Goal: Information Seeking & Learning: Find specific page/section

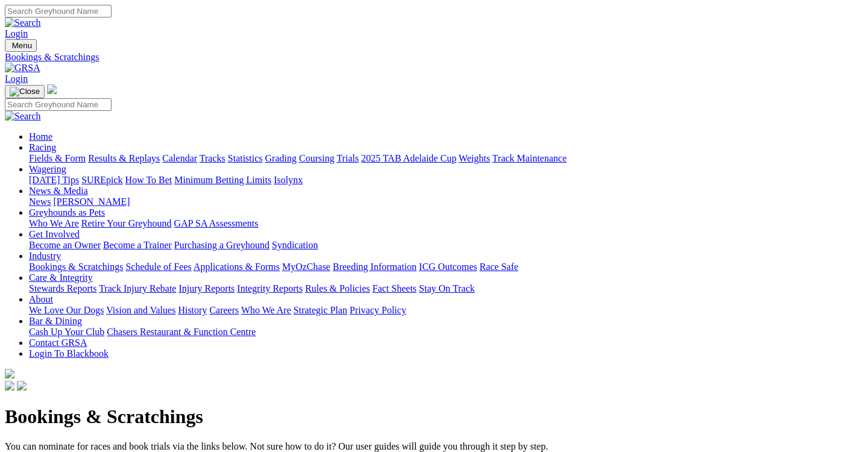
click at [50, 153] on link "Fields & Form" at bounding box center [57, 158] width 57 height 10
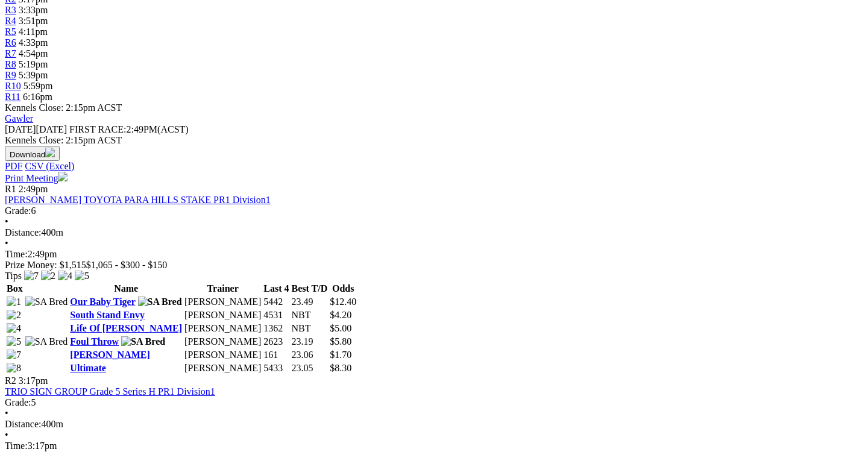
scroll to position [469, 0]
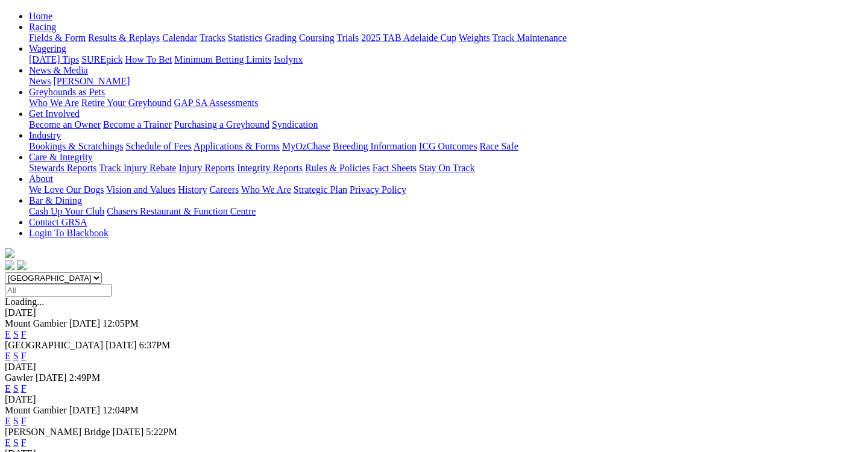
scroll to position [174, 0]
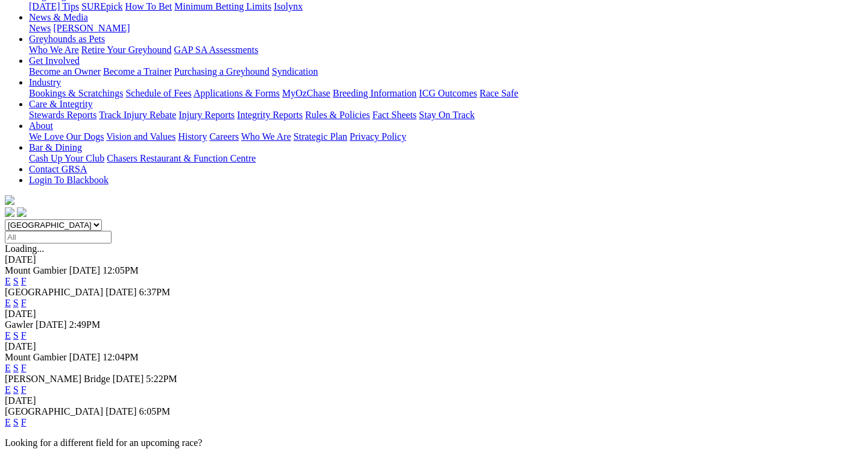
click at [27, 385] on link "F" at bounding box center [23, 390] width 5 height 10
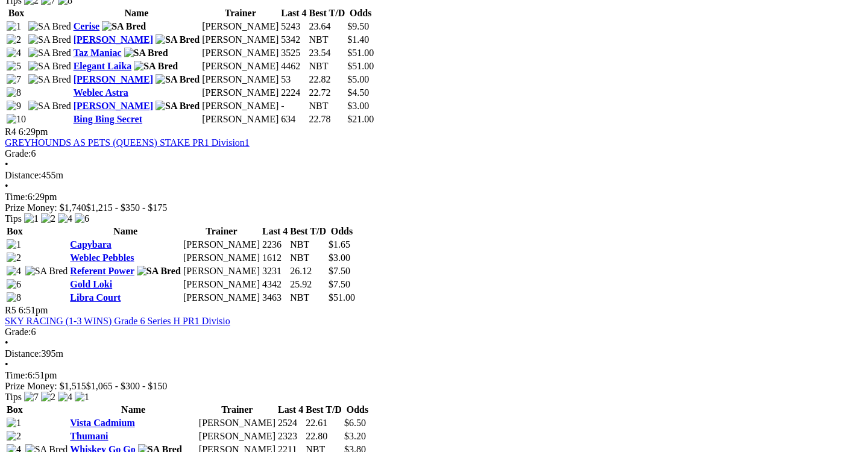
scroll to position [1093, 0]
